Goal: Find specific page/section: Find specific page/section

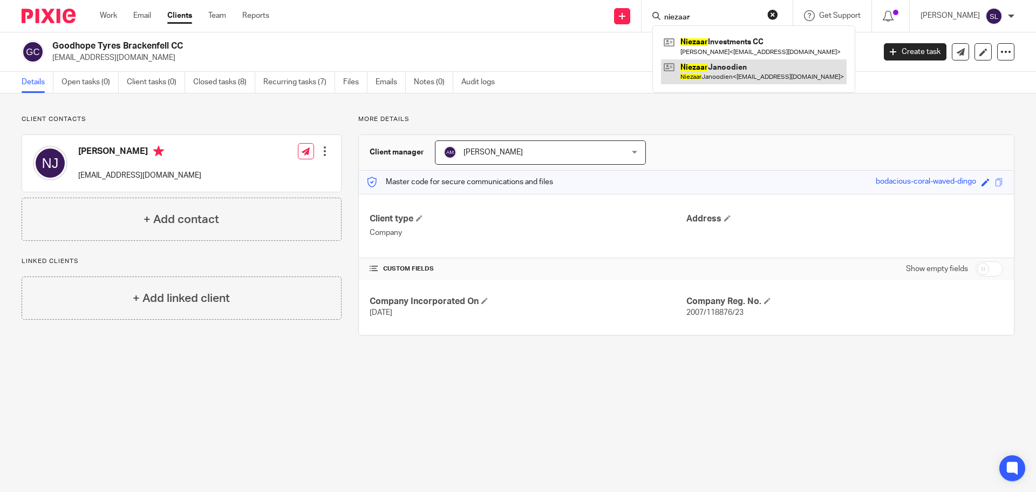
type input "niezaar"
click at [700, 62] on link at bounding box center [754, 71] width 186 height 25
